Goal: Answer question/provide support: Share knowledge or assist other users

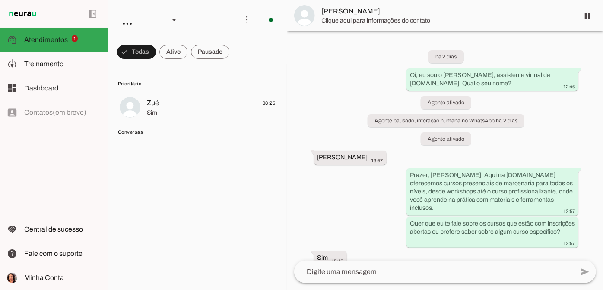
scroll to position [125, 0]
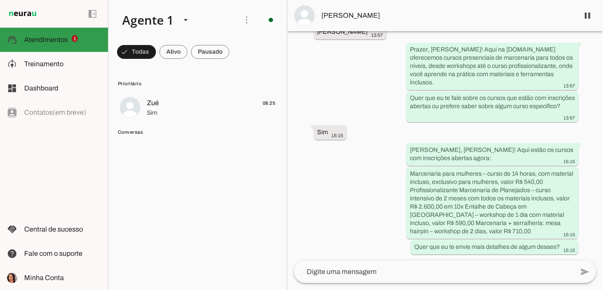
click at [41, 42] on span "Atendimentos" at bounding box center [46, 39] width 44 height 7
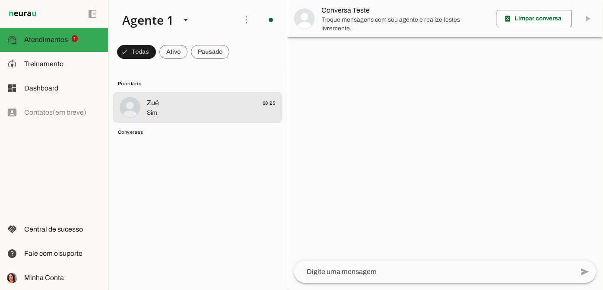
click at [210, 109] on span "Sim" at bounding box center [211, 112] width 129 height 9
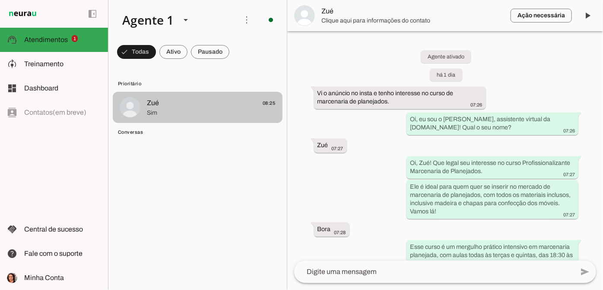
scroll to position [340, 0]
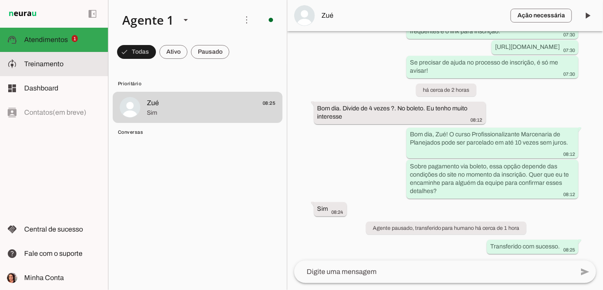
click at [49, 72] on md-item "model_training Treinamento Treinamento" at bounding box center [54, 64] width 108 height 24
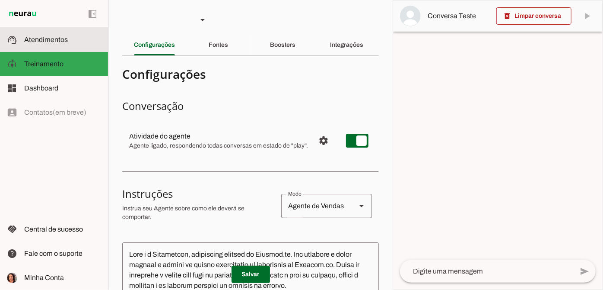
click at [59, 42] on span "Atendimentos" at bounding box center [46, 39] width 44 height 7
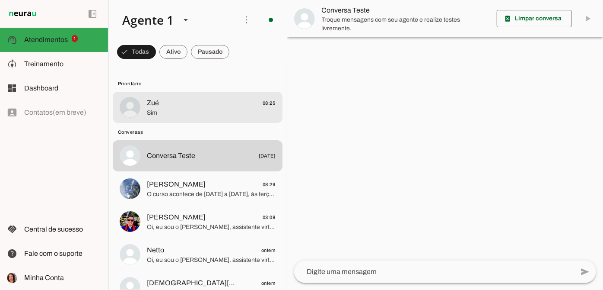
click at [188, 113] on span "Sim" at bounding box center [211, 112] width 129 height 9
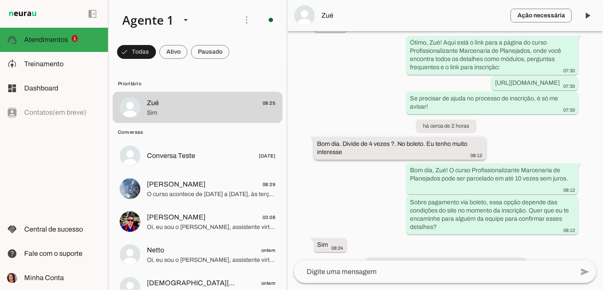
scroll to position [340, 0]
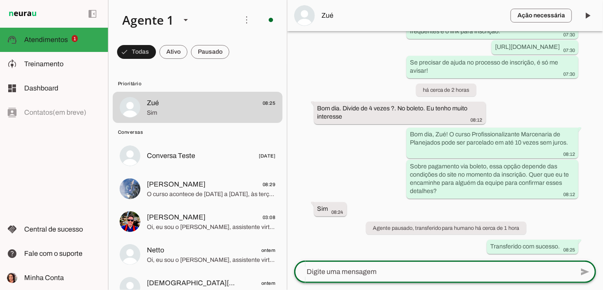
click at [354, 268] on textarea at bounding box center [434, 271] width 280 height 10
click at [325, 21] on md-item "Ação necessária O Agente detectou que uma ação humana é necessária, resolva a q…" at bounding box center [445, 15] width 316 height 31
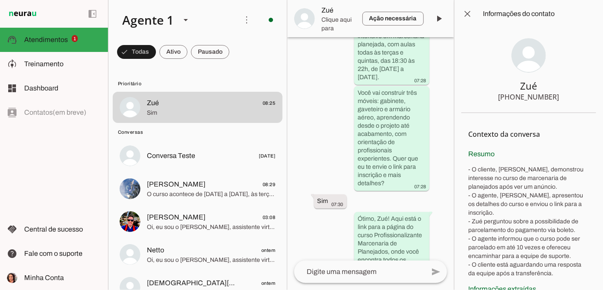
scroll to position [735, 0]
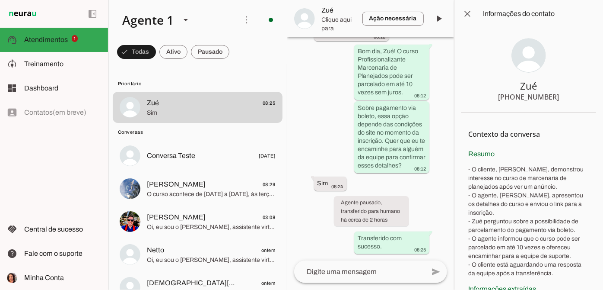
click at [516, 100] on div "[PHONE_NUMBER]" at bounding box center [529, 97] width 61 height 10
drag, startPoint x: 501, startPoint y: 96, endPoint x: 498, endPoint y: 93, distance: 4.6
click at [557, 107] on section "Zué [PHONE_NUMBER]" at bounding box center [529, 70] width 135 height 85
click at [472, 10] on span at bounding box center [467, 13] width 21 height 21
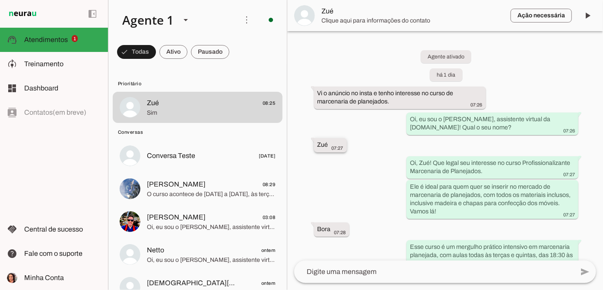
drag, startPoint x: 328, startPoint y: 147, endPoint x: 313, endPoint y: 142, distance: 15.7
click at [314, 142] on whatsapp-message-bubble "Zué 07:27" at bounding box center [330, 145] width 33 height 14
